Goal: Task Accomplishment & Management: Use online tool/utility

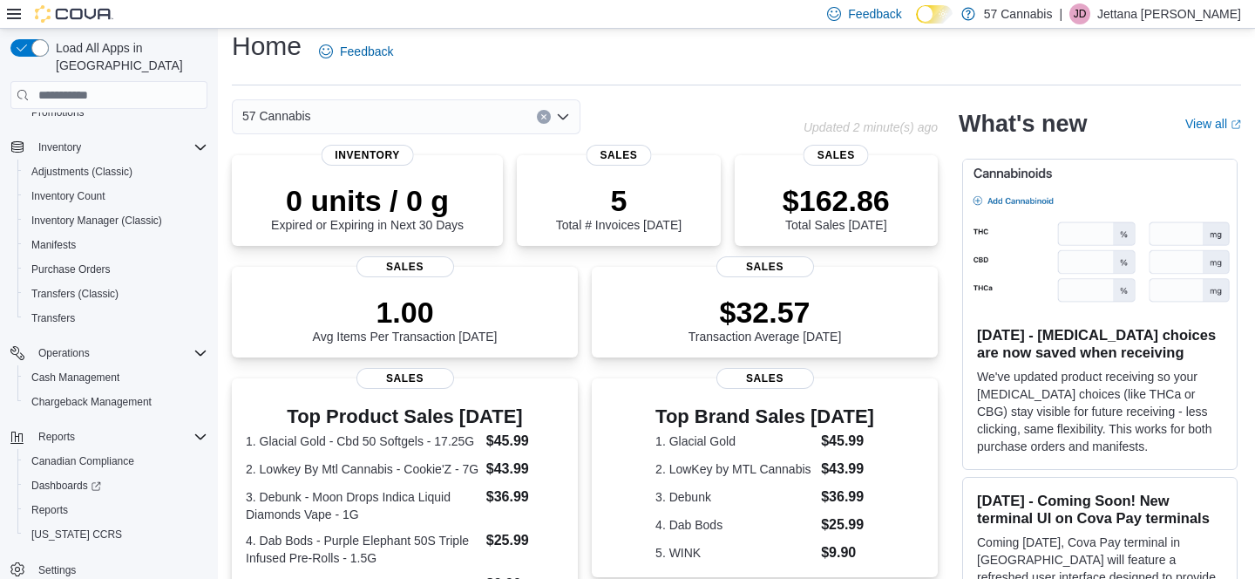
scroll to position [21, 0]
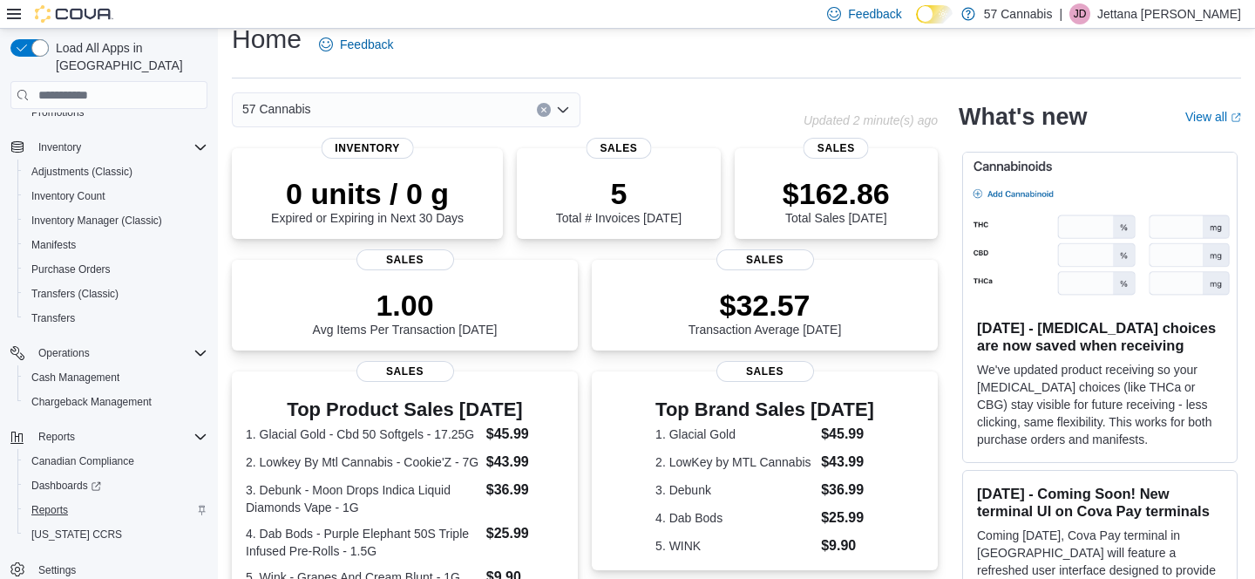
click at [58, 503] on span "Reports" at bounding box center [49, 510] width 37 height 14
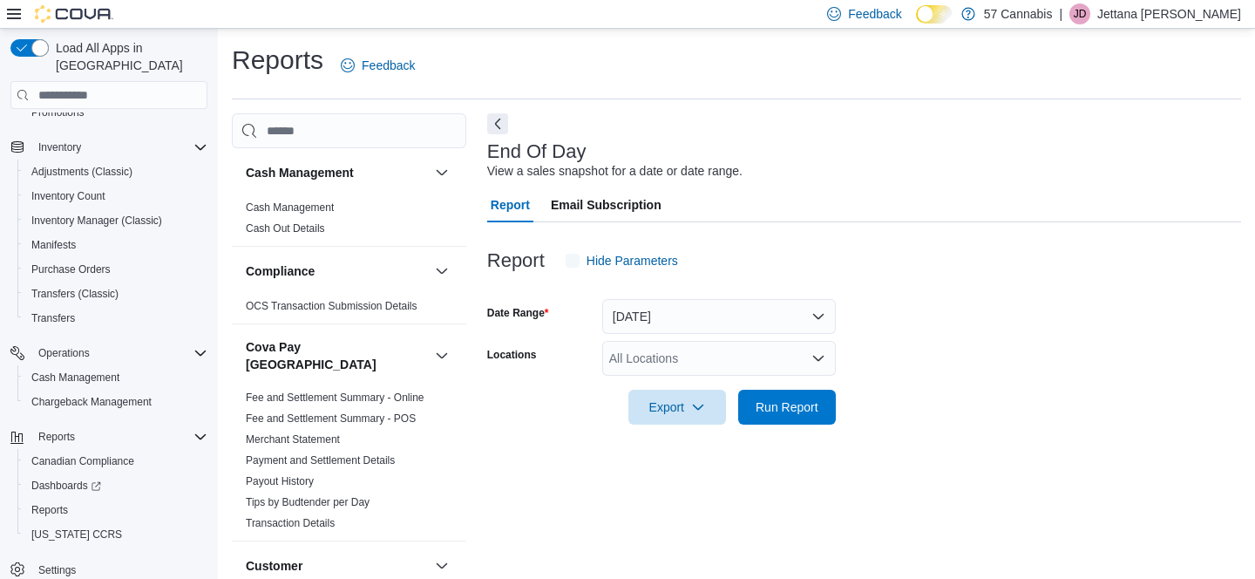
scroll to position [17, 0]
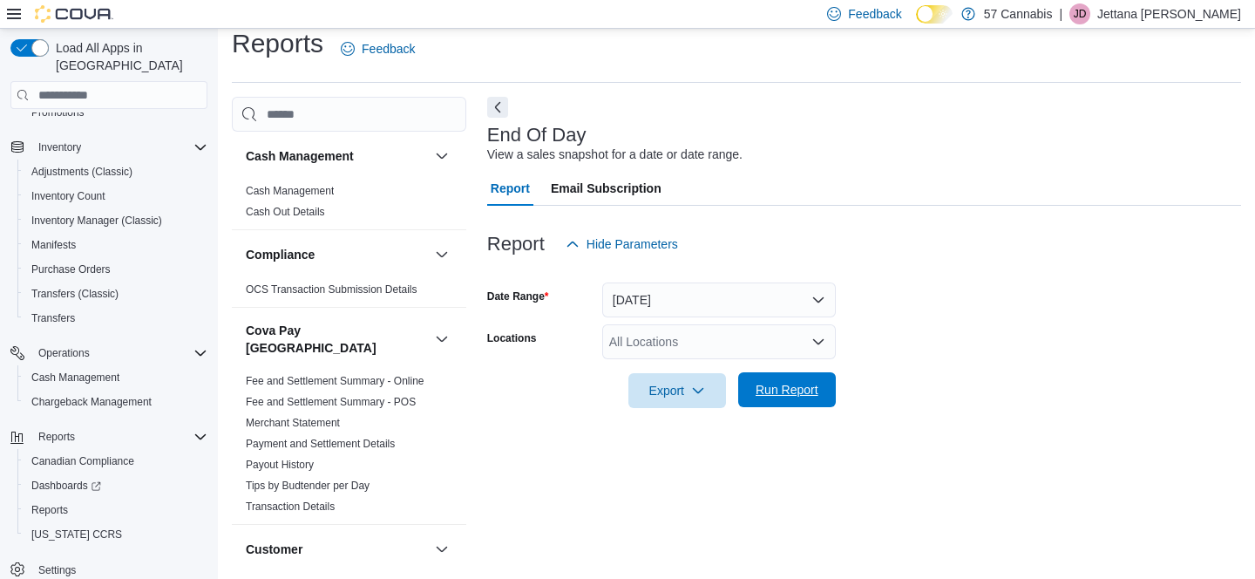
click at [782, 399] on span "Run Report" at bounding box center [787, 389] width 77 height 35
